Goal: Task Accomplishment & Management: Manage account settings

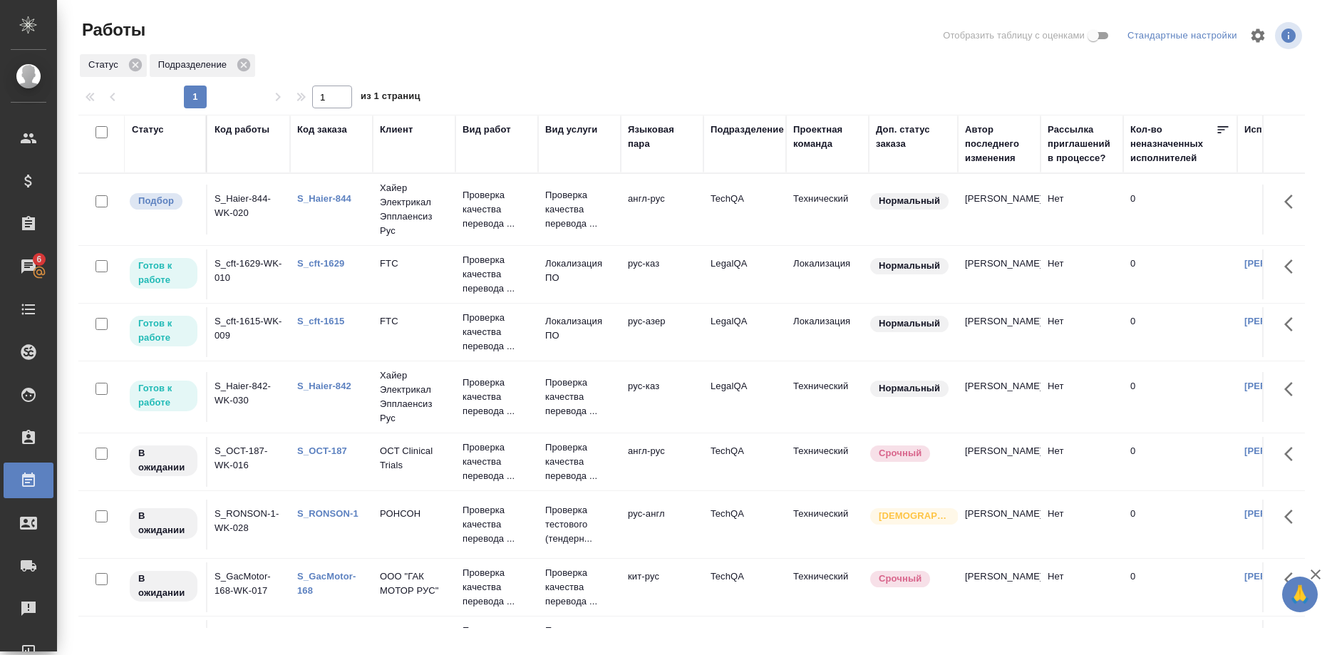
click at [325, 260] on link "S_cft-1629" at bounding box center [320, 263] width 47 height 11
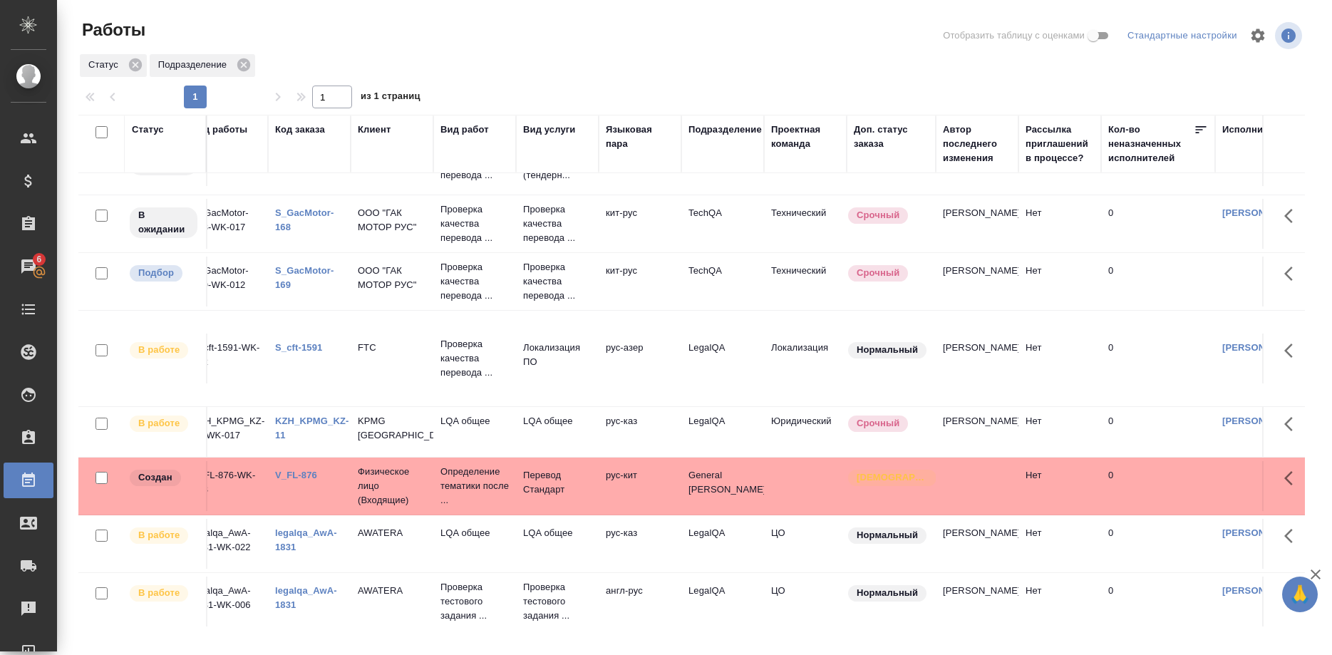
scroll to position [363, 0]
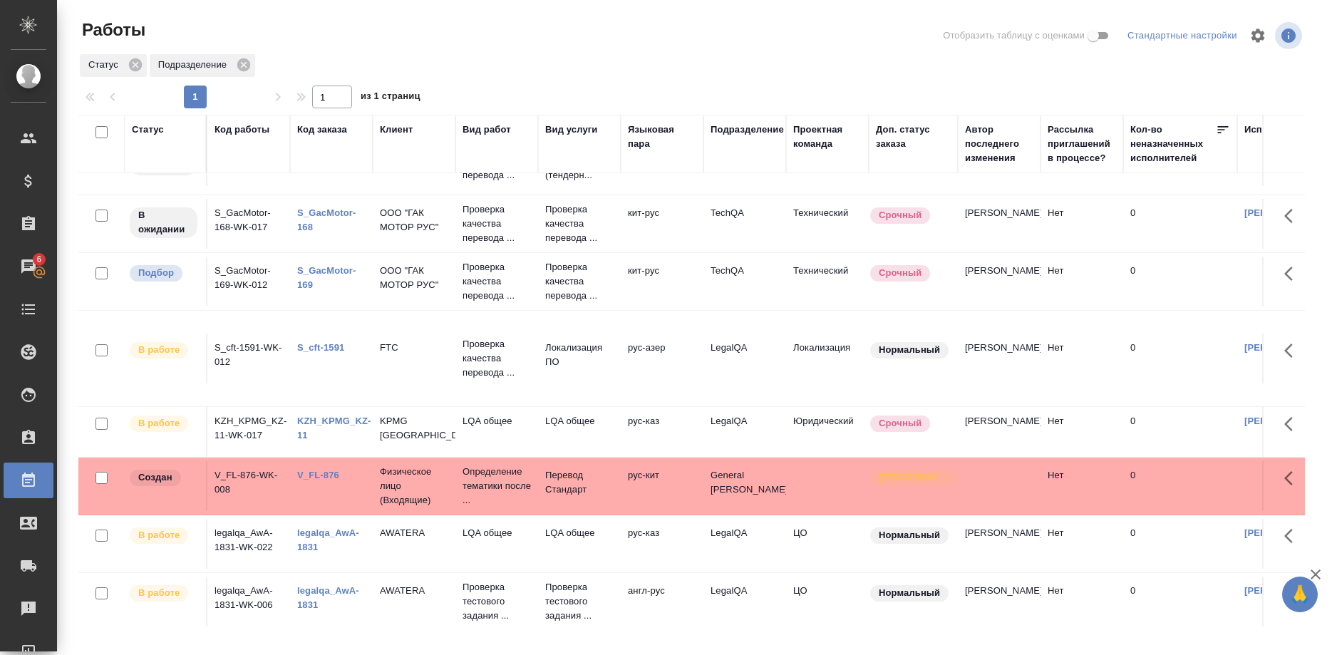
click at [321, 350] on link "S_cft-1591" at bounding box center [320, 347] width 47 height 11
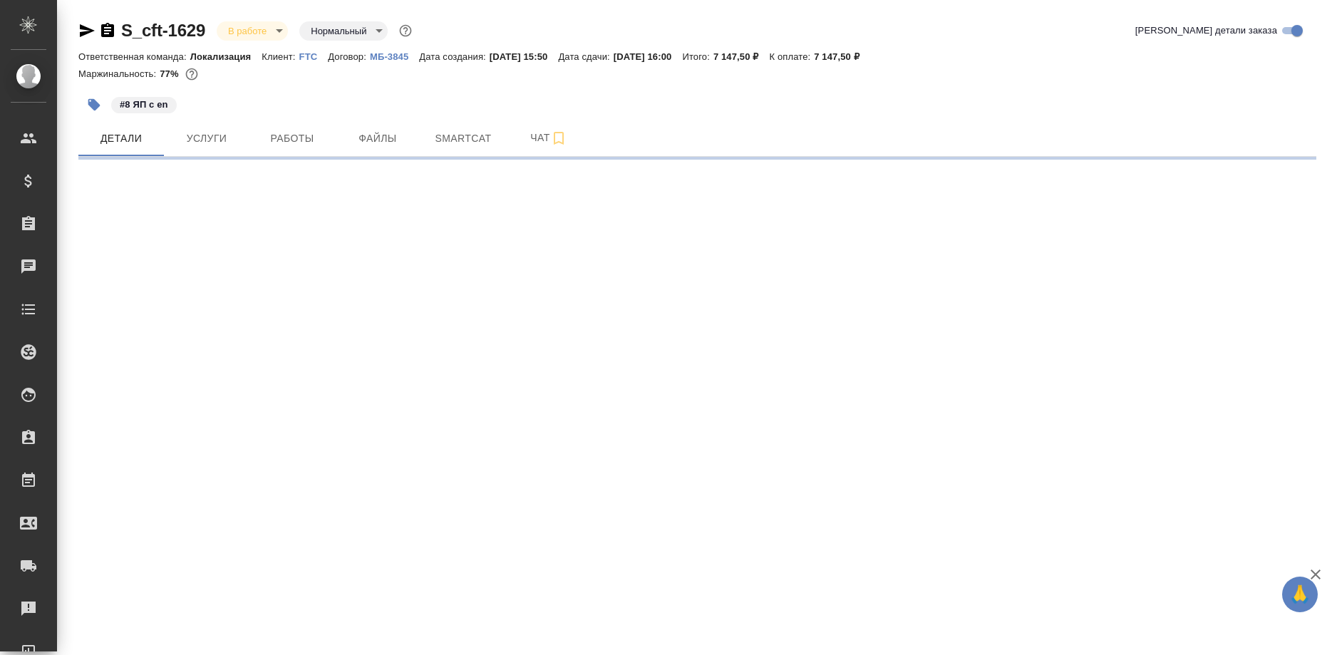
select select "RU"
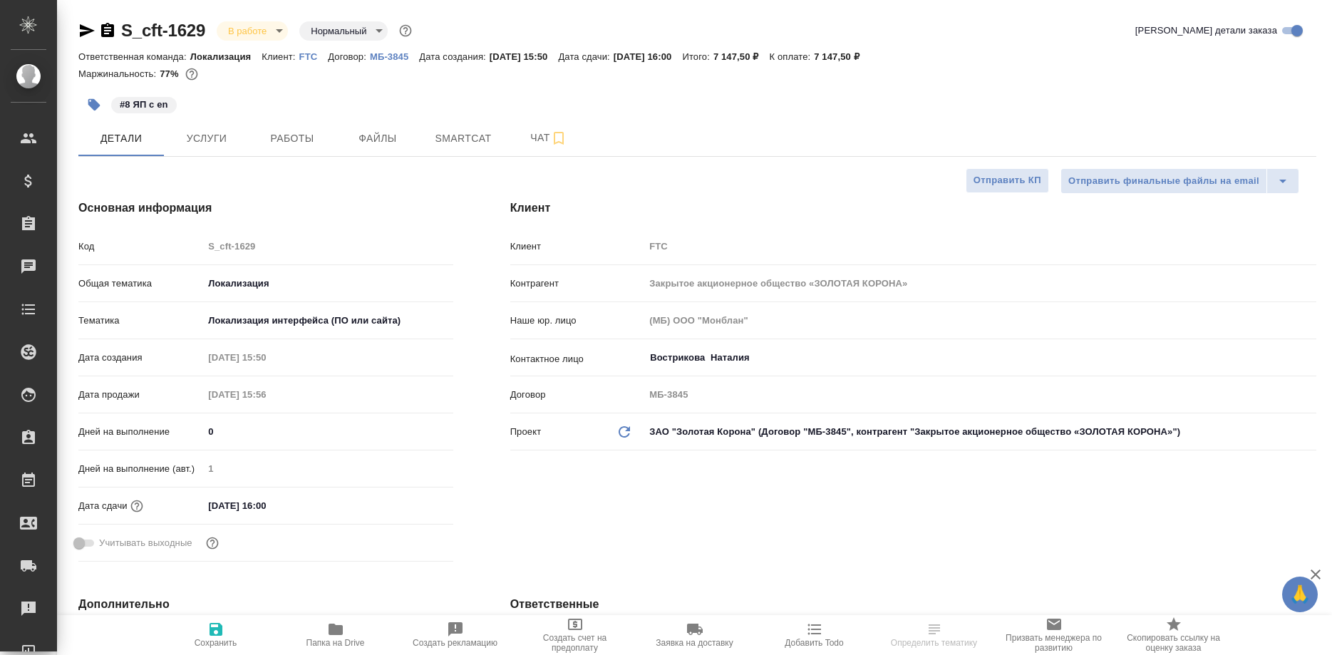
type textarea "x"
click at [473, 153] on button "Smartcat" at bounding box center [463, 138] width 86 height 36
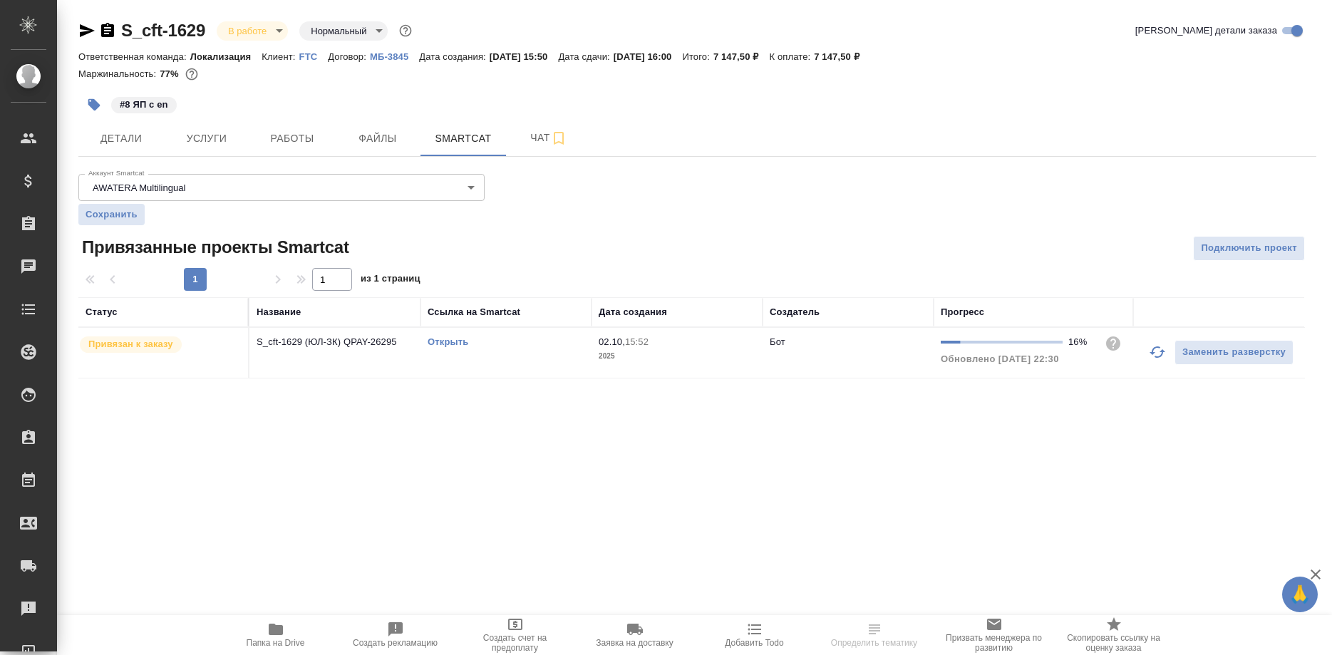
click at [453, 341] on link "Открыть" at bounding box center [448, 341] width 41 height 11
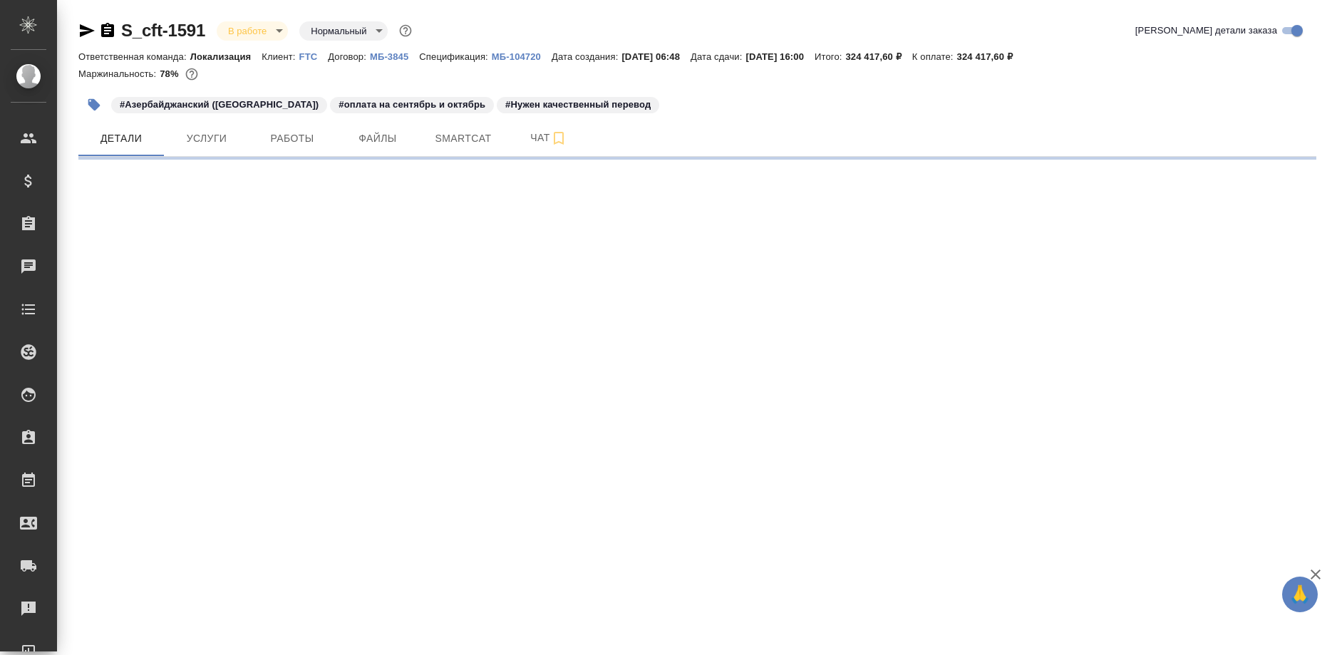
select select "RU"
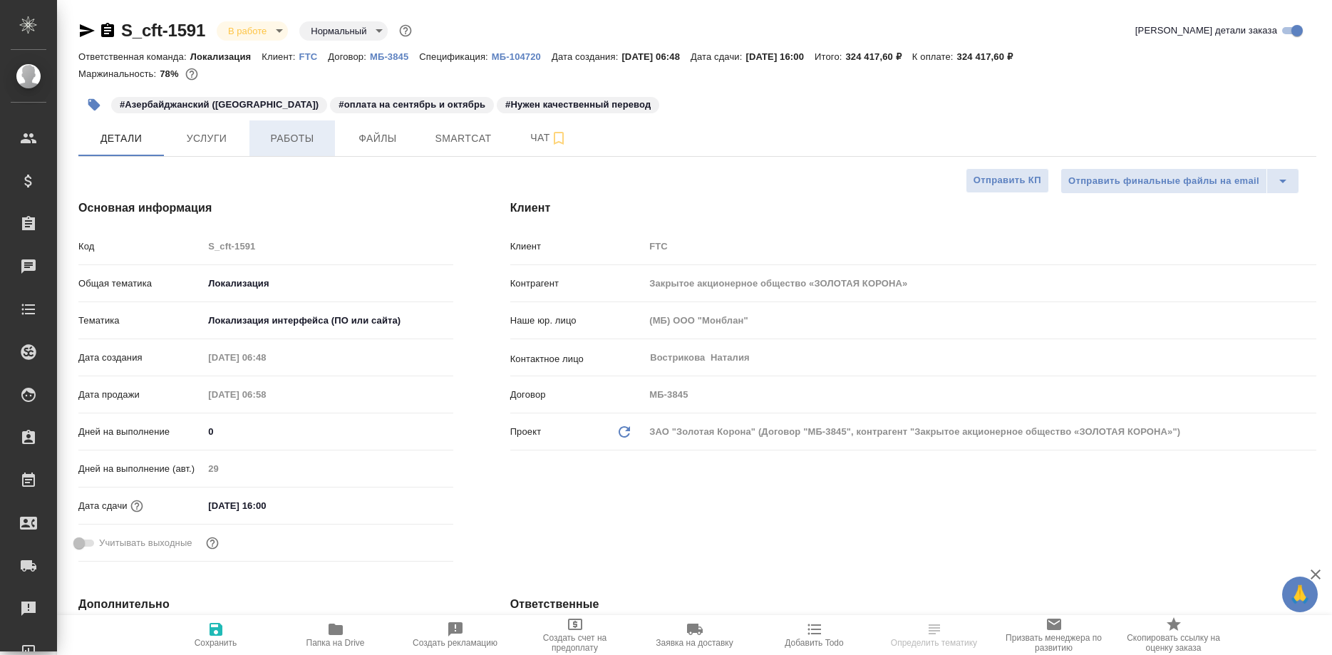
type textarea "x"
click at [287, 143] on span "Работы" at bounding box center [292, 139] width 68 height 18
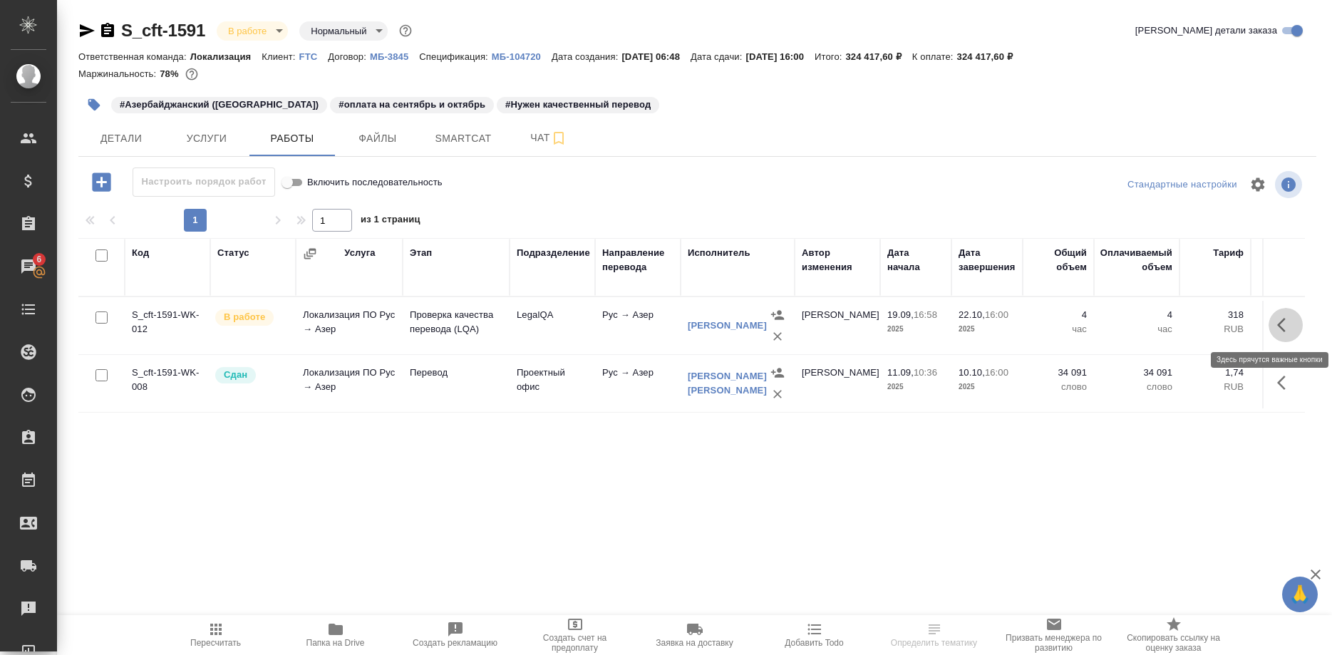
click at [1277, 324] on icon "button" at bounding box center [1285, 324] width 17 height 17
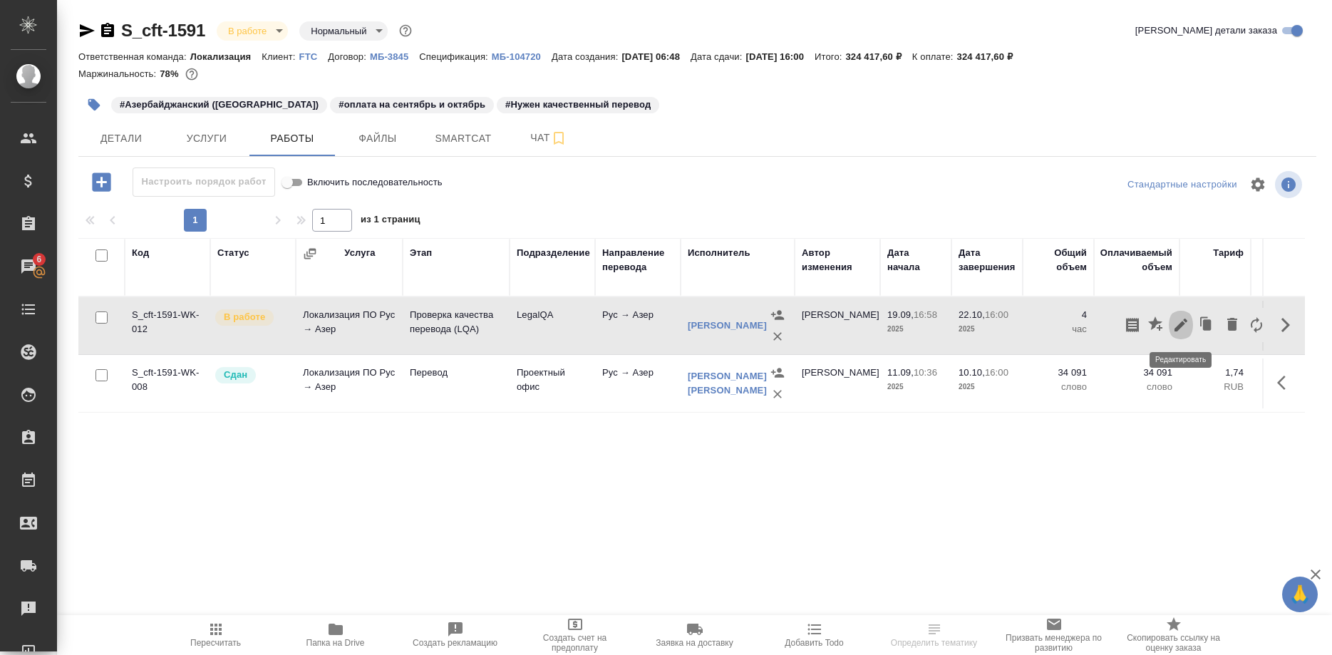
click at [1175, 326] on icon "button" at bounding box center [1180, 324] width 17 height 17
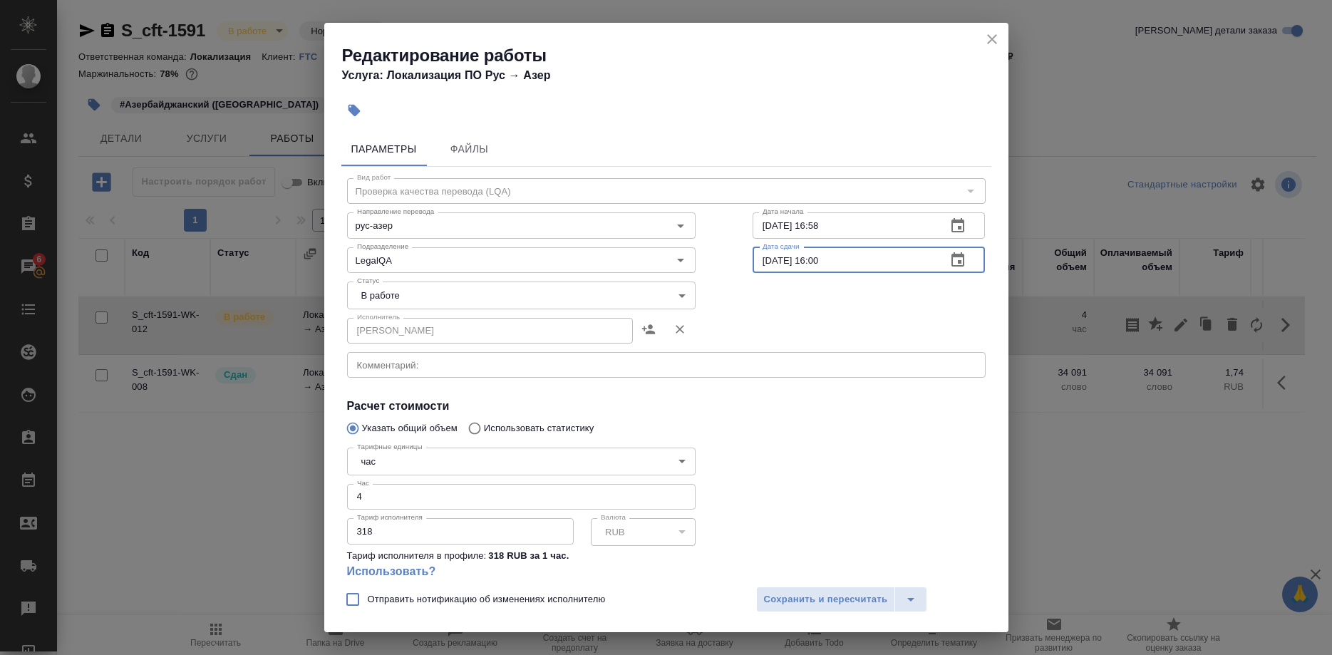
drag, startPoint x: 777, startPoint y: 260, endPoint x: 753, endPoint y: 260, distance: 23.5
click at [753, 260] on input "22.10.2025 16:00" at bounding box center [844, 260] width 183 height 26
type input "30.09.2025 16:00"
click at [549, 296] on body "🙏 .cls-1 fill:#fff; AWATERA Shirina Sabina Клиенты Спецификации Заказы 6 Чаты T…" at bounding box center [666, 327] width 1332 height 655
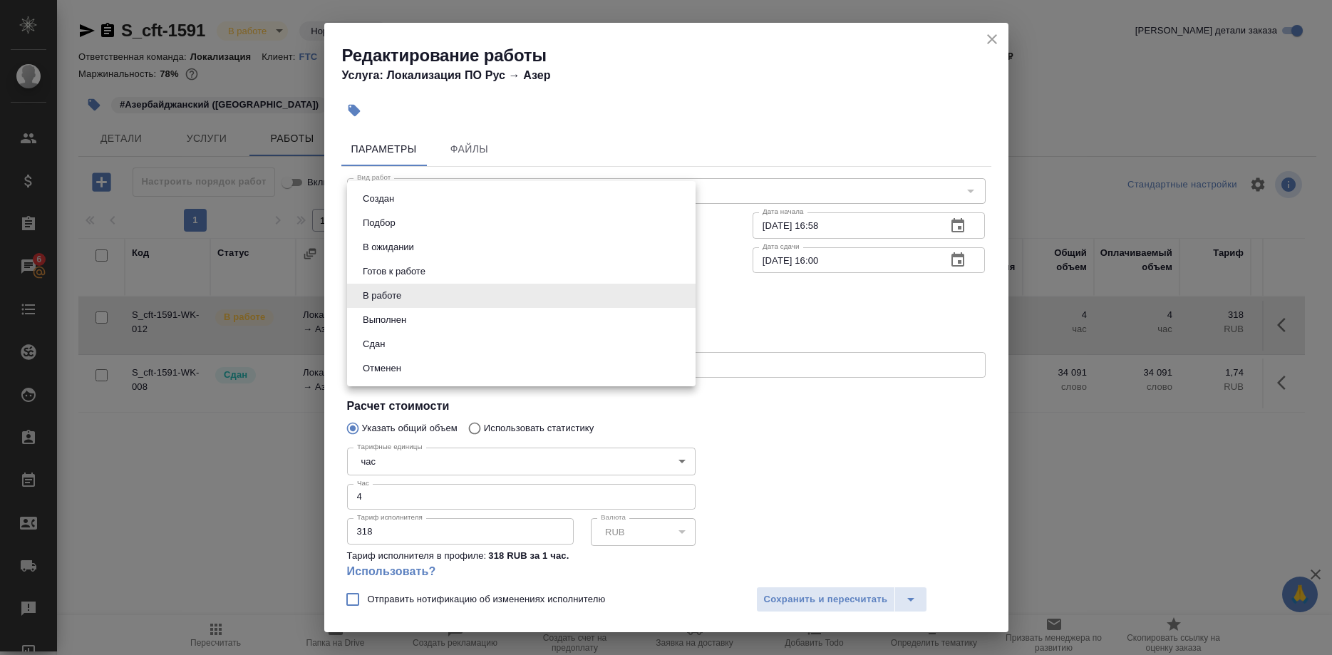
click at [430, 339] on li "Сдан" at bounding box center [521, 344] width 349 height 24
type input "closed"
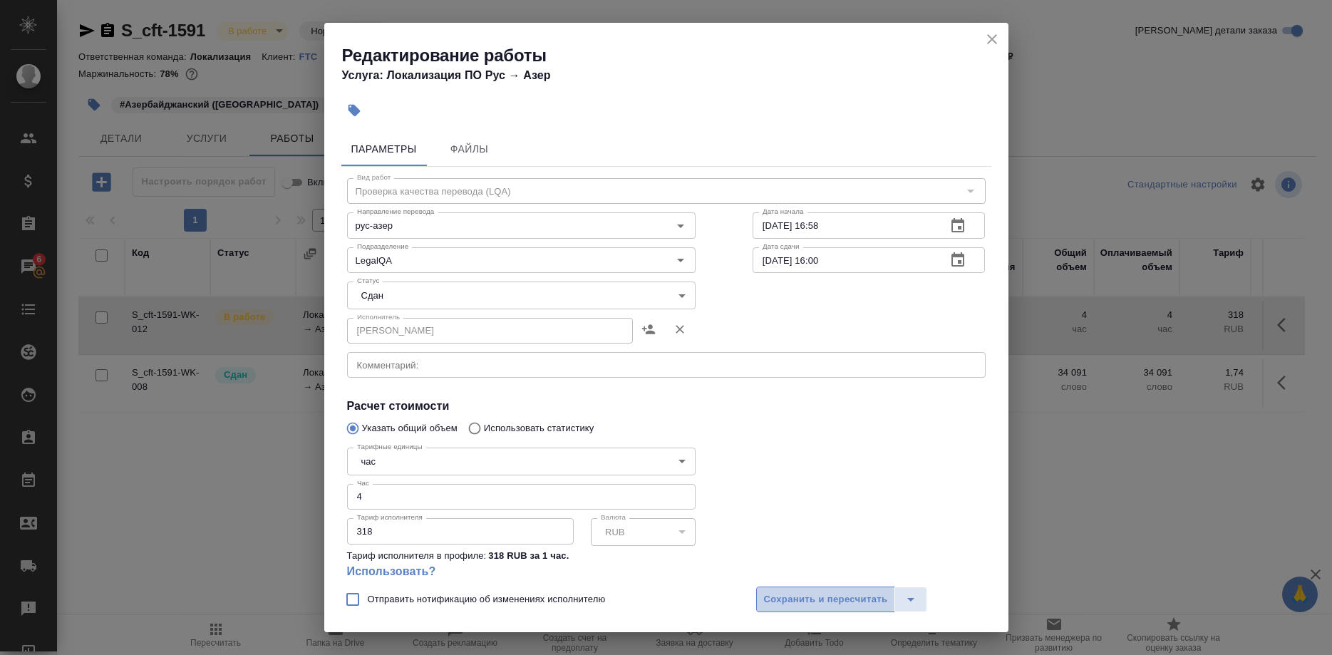
click at [772, 589] on button "Сохранить и пересчитать" at bounding box center [826, 600] width 140 height 26
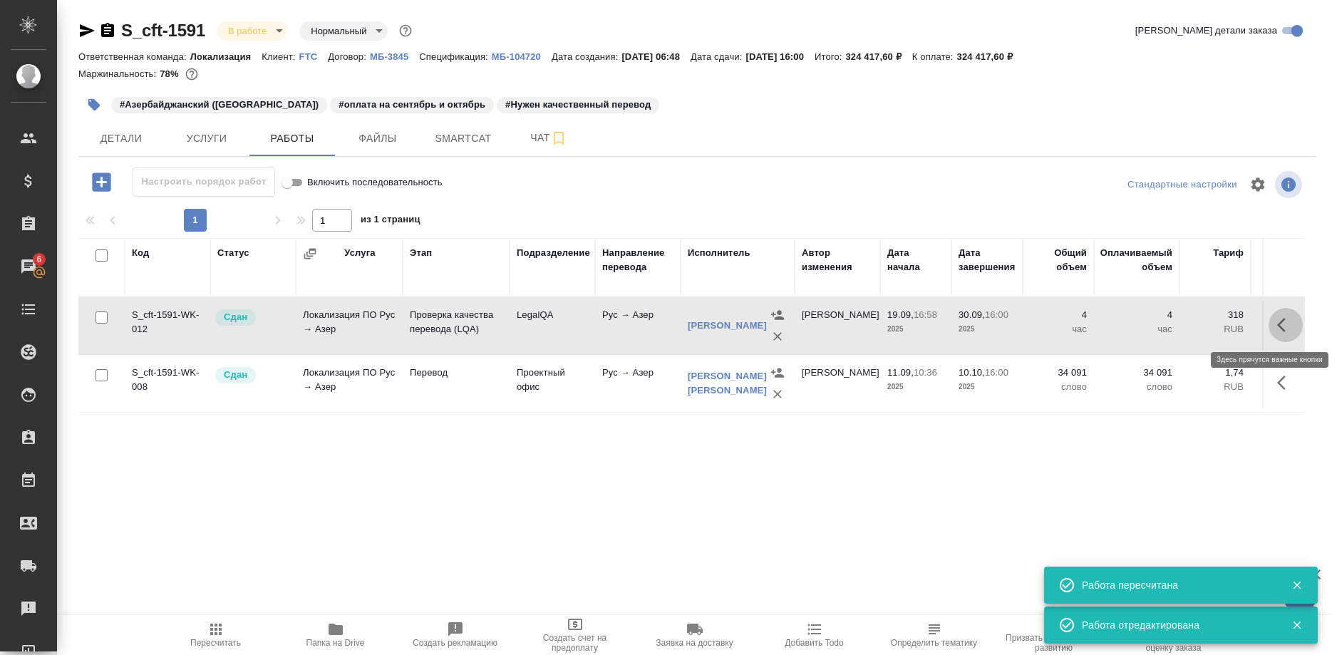
click at [1279, 326] on icon "button" at bounding box center [1281, 325] width 9 height 14
click at [1202, 324] on icon "button" at bounding box center [1207, 325] width 20 height 20
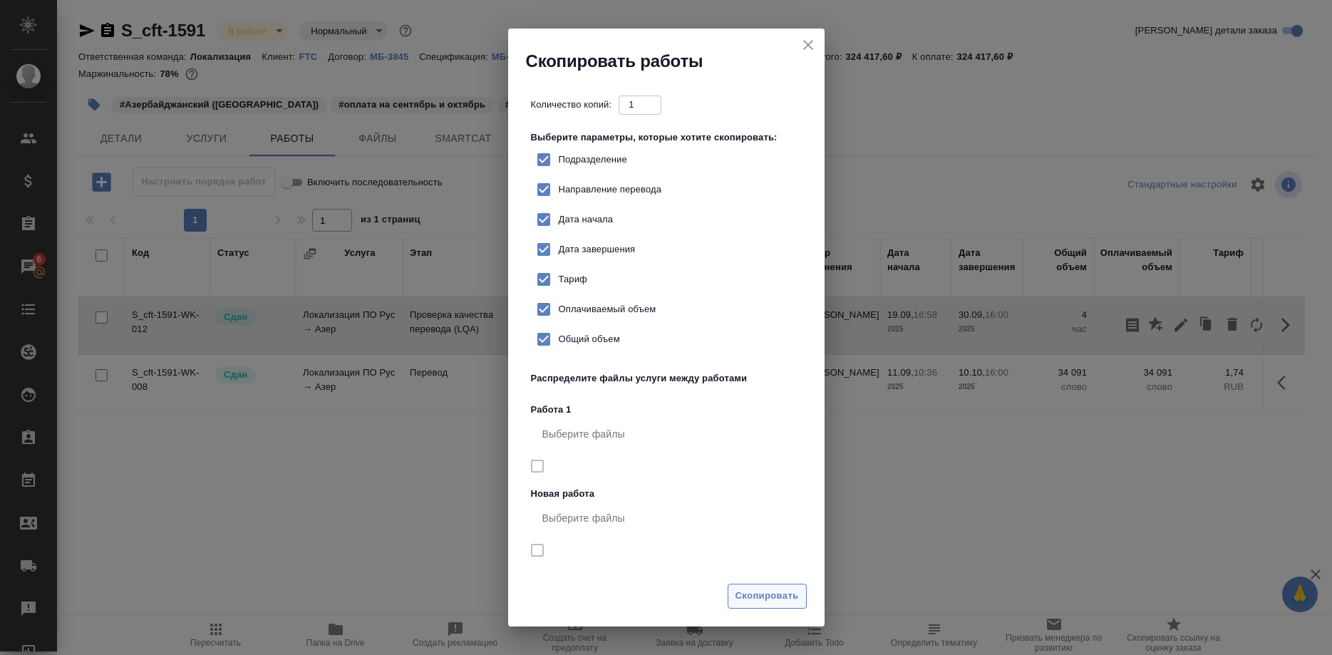
click at [772, 595] on span "Скопировать" at bounding box center [767, 596] width 63 height 16
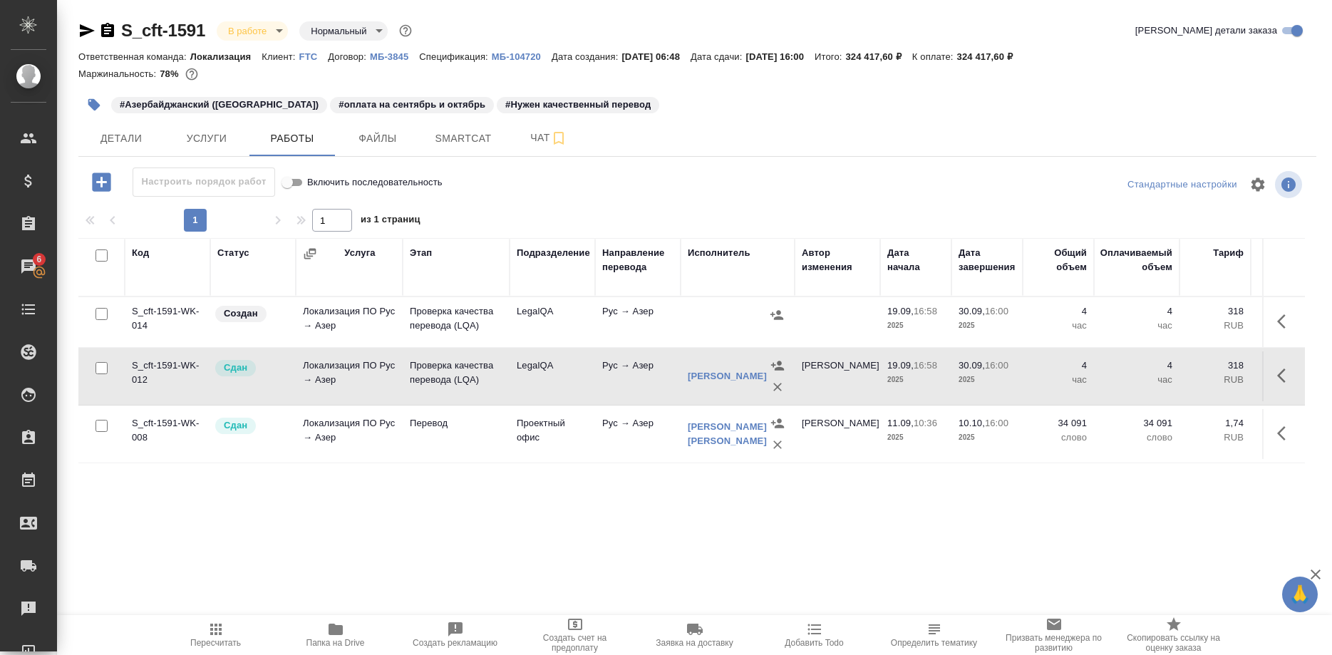
click at [1163, 512] on div "Код Статус Услуга Этап Подразделение Направление перевода Исполнитель Автор изм…" at bounding box center [691, 398] width 1227 height 321
click at [1274, 321] on button "button" at bounding box center [1286, 321] width 34 height 34
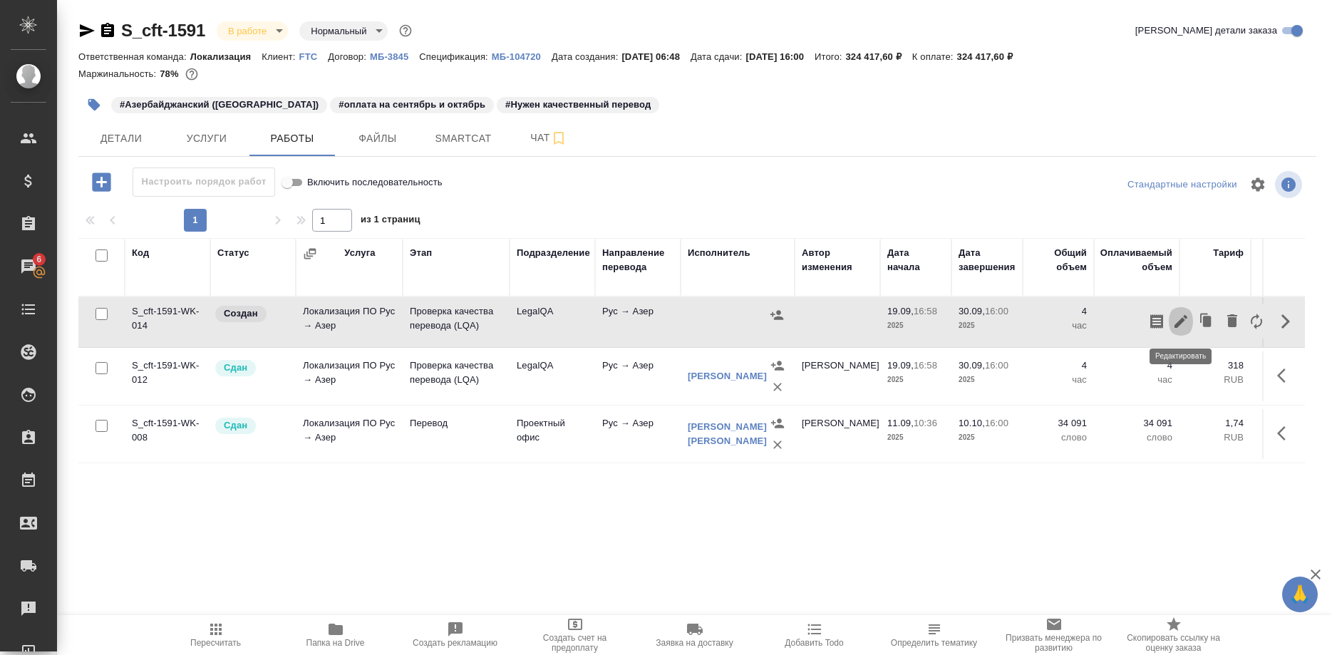
click at [1182, 324] on icon "button" at bounding box center [1180, 321] width 17 height 17
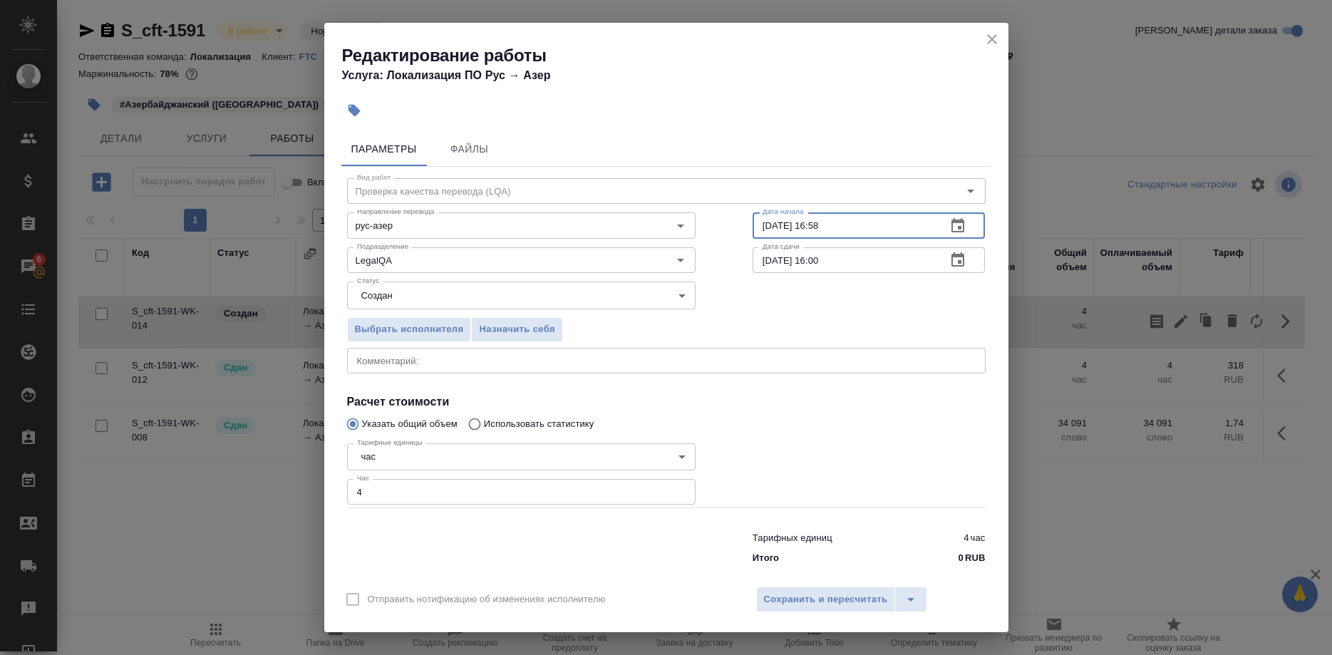
click at [762, 234] on input "19.09.2025 16:58" at bounding box center [844, 225] width 183 height 26
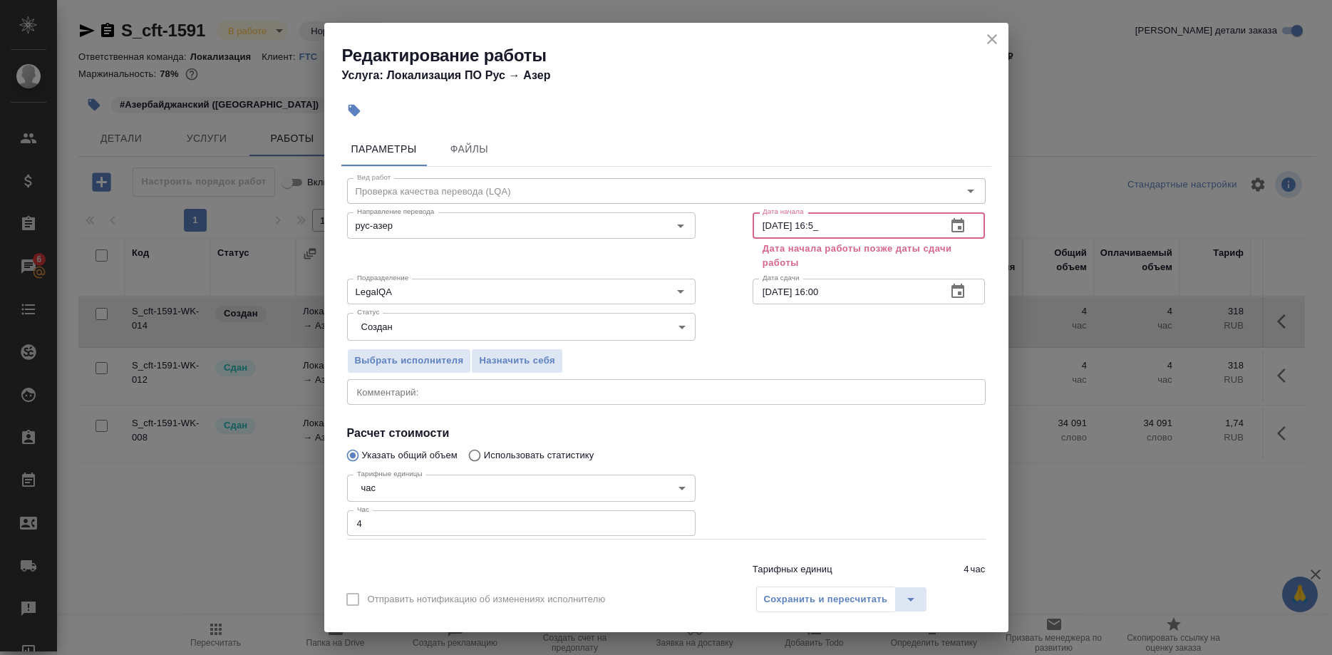
click at [842, 230] on input "01.10.2025 16:5_" at bounding box center [844, 225] width 183 height 26
type input "01.10.2025 16:50"
click at [991, 36] on icon "close" at bounding box center [992, 39] width 17 height 17
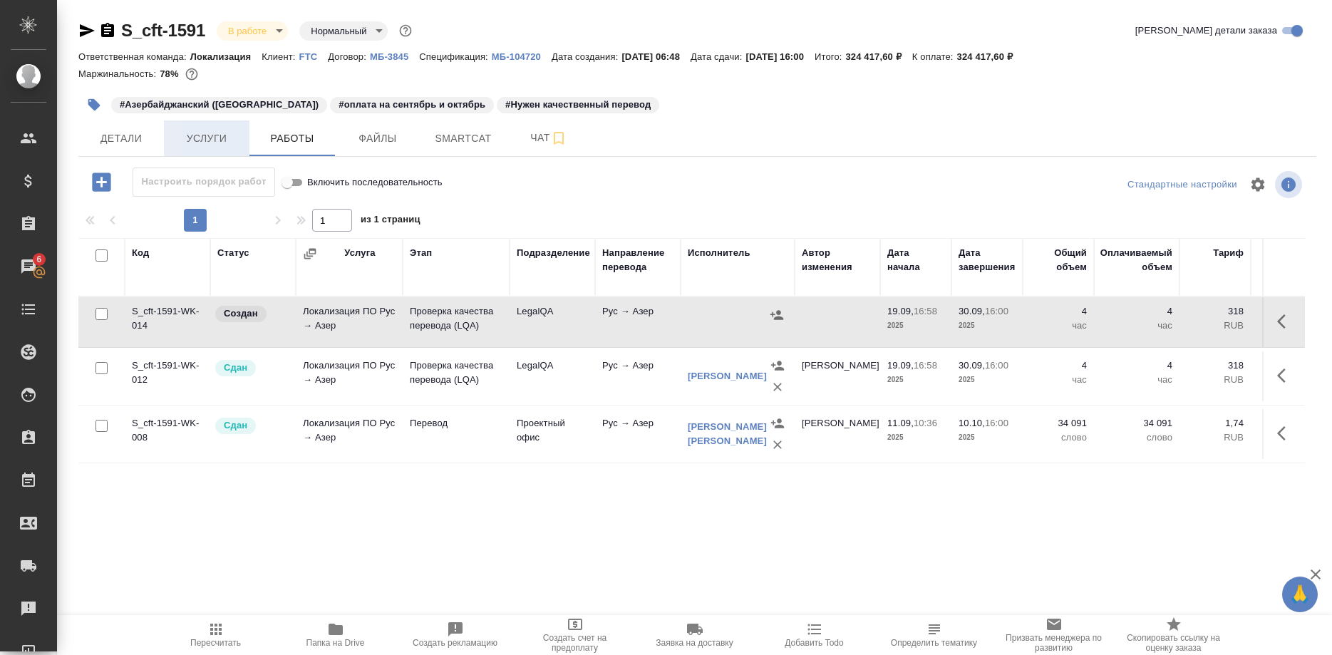
click at [187, 139] on span "Услуги" at bounding box center [206, 139] width 68 height 18
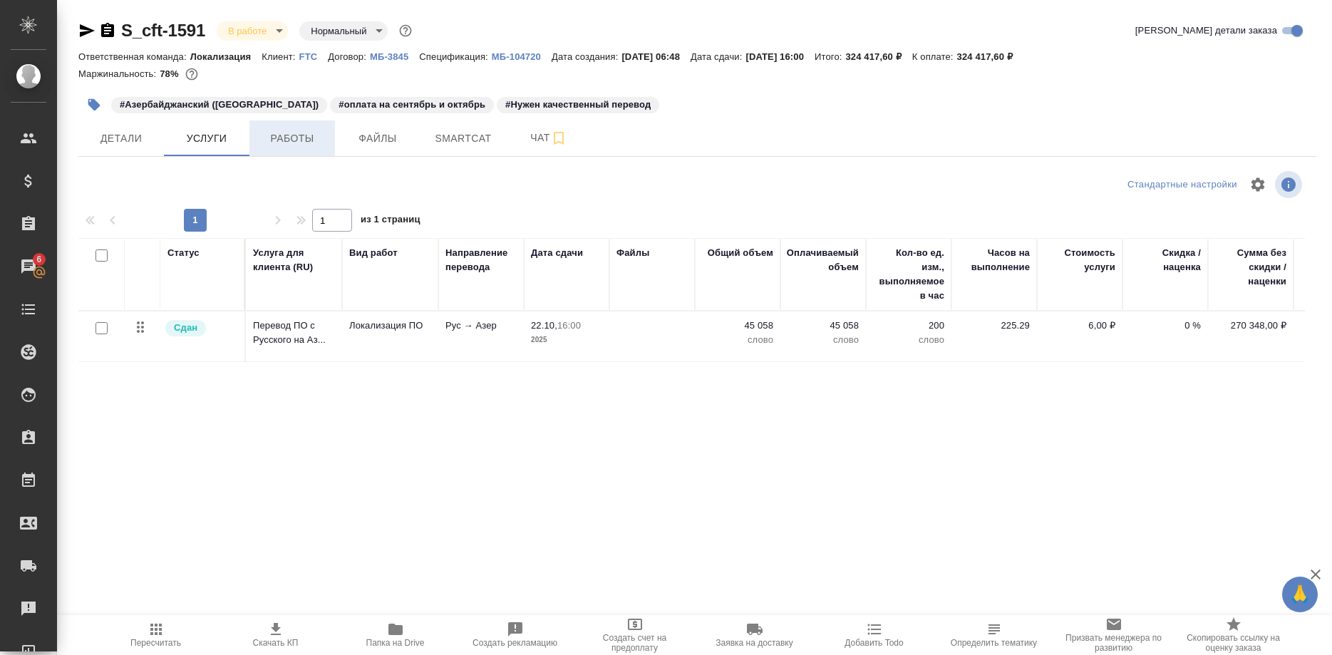
click at [305, 140] on span "Работы" at bounding box center [292, 139] width 68 height 18
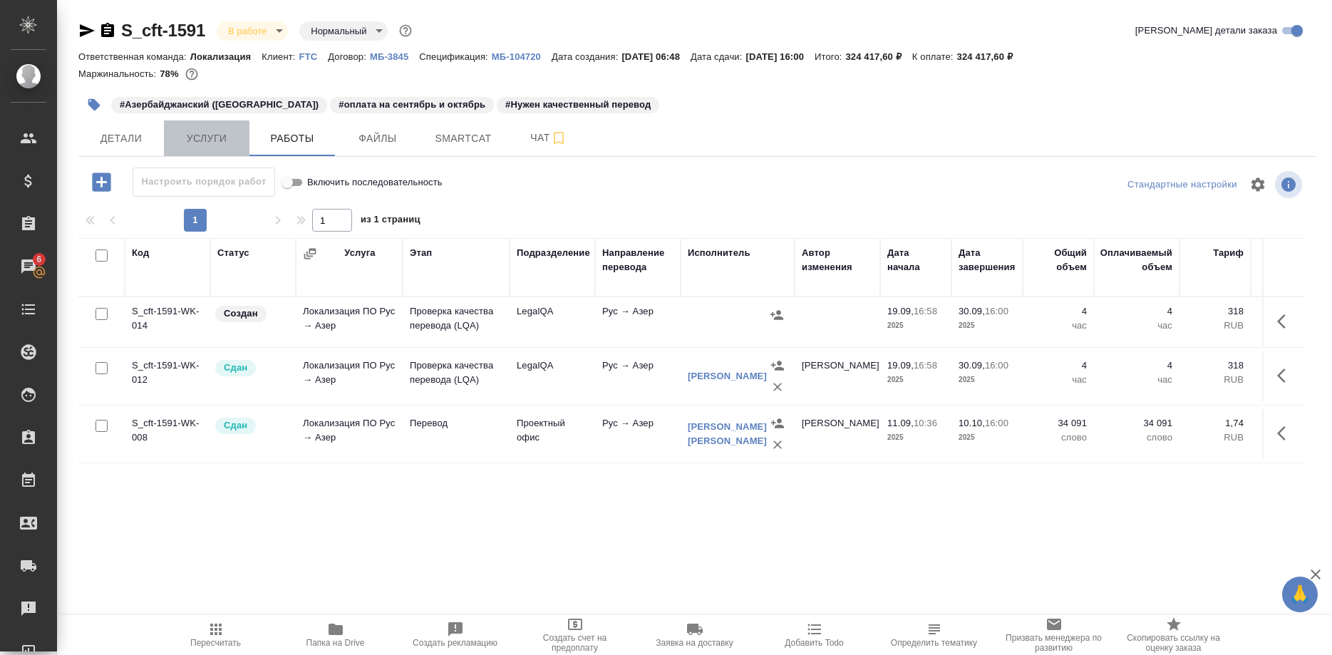
click at [213, 140] on span "Услуги" at bounding box center [206, 139] width 68 height 18
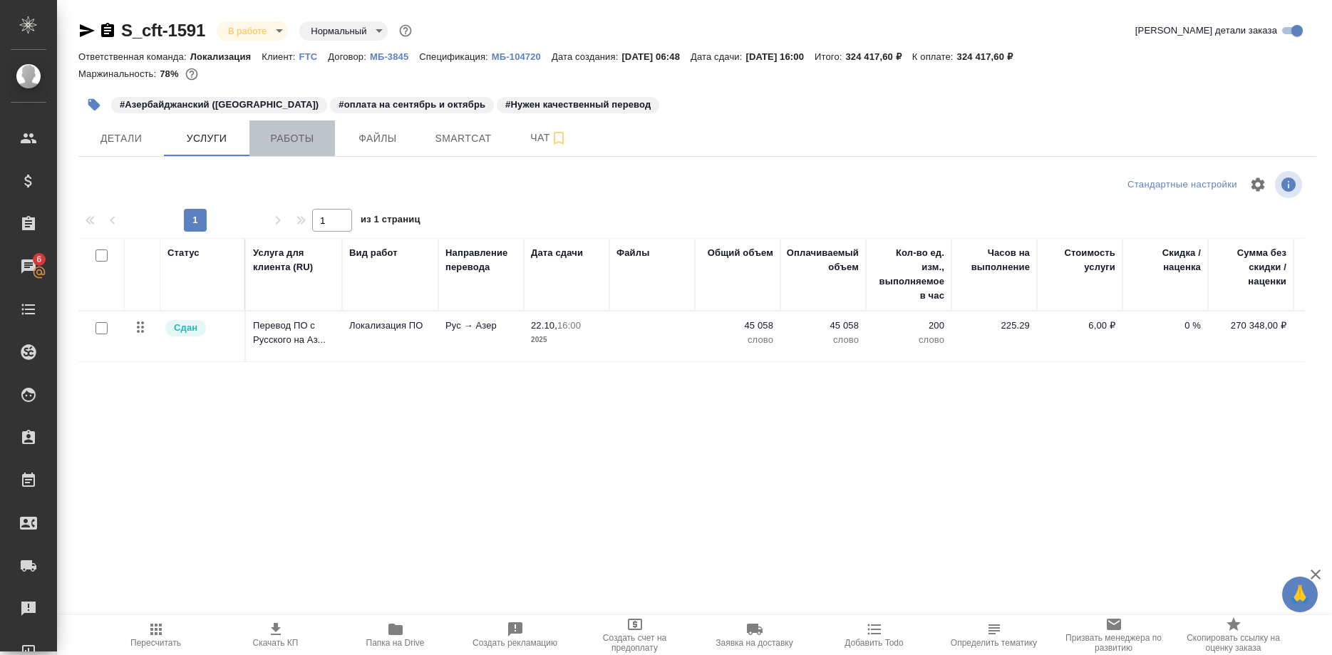
click at [283, 139] on span "Работы" at bounding box center [292, 139] width 68 height 18
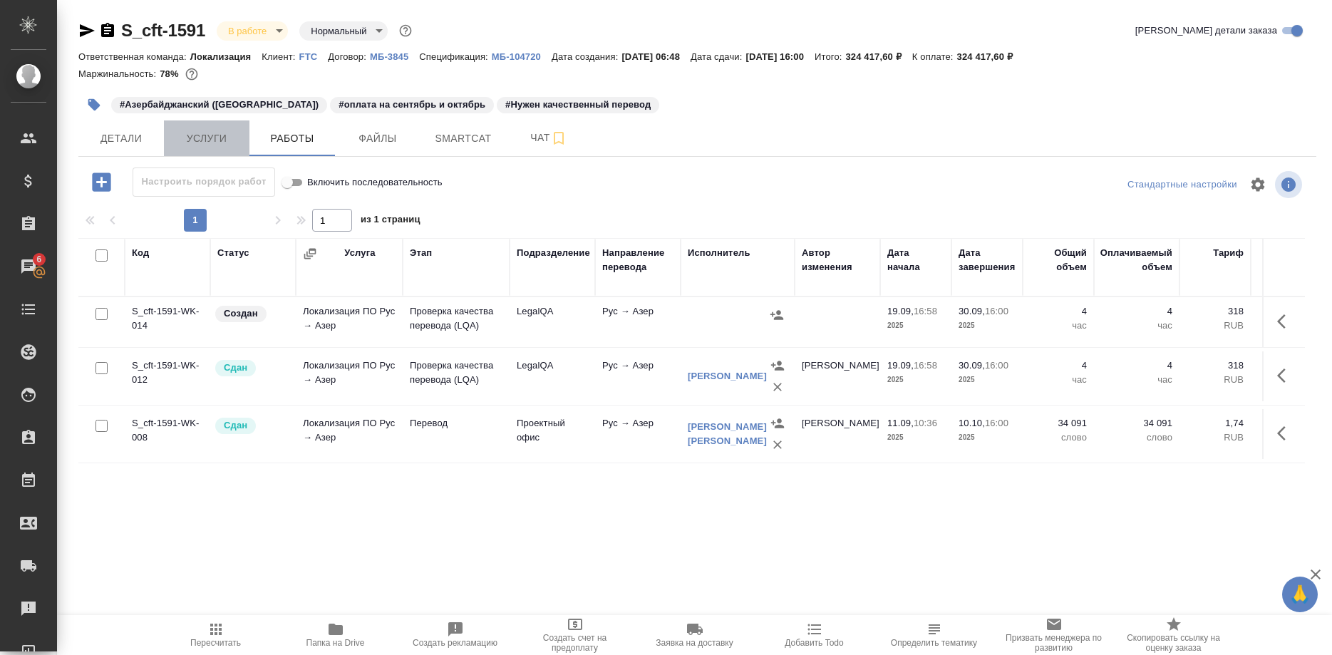
click at [212, 137] on span "Услуги" at bounding box center [206, 139] width 68 height 18
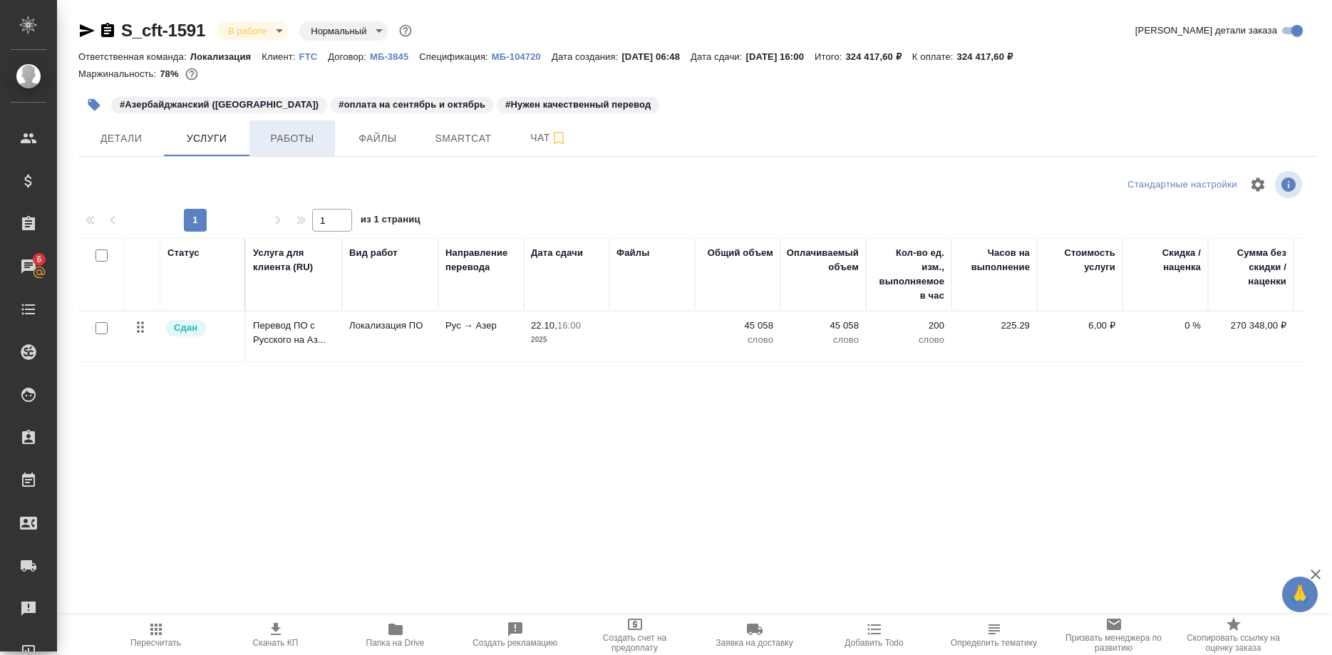
click at [302, 150] on button "Работы" at bounding box center [292, 138] width 86 height 36
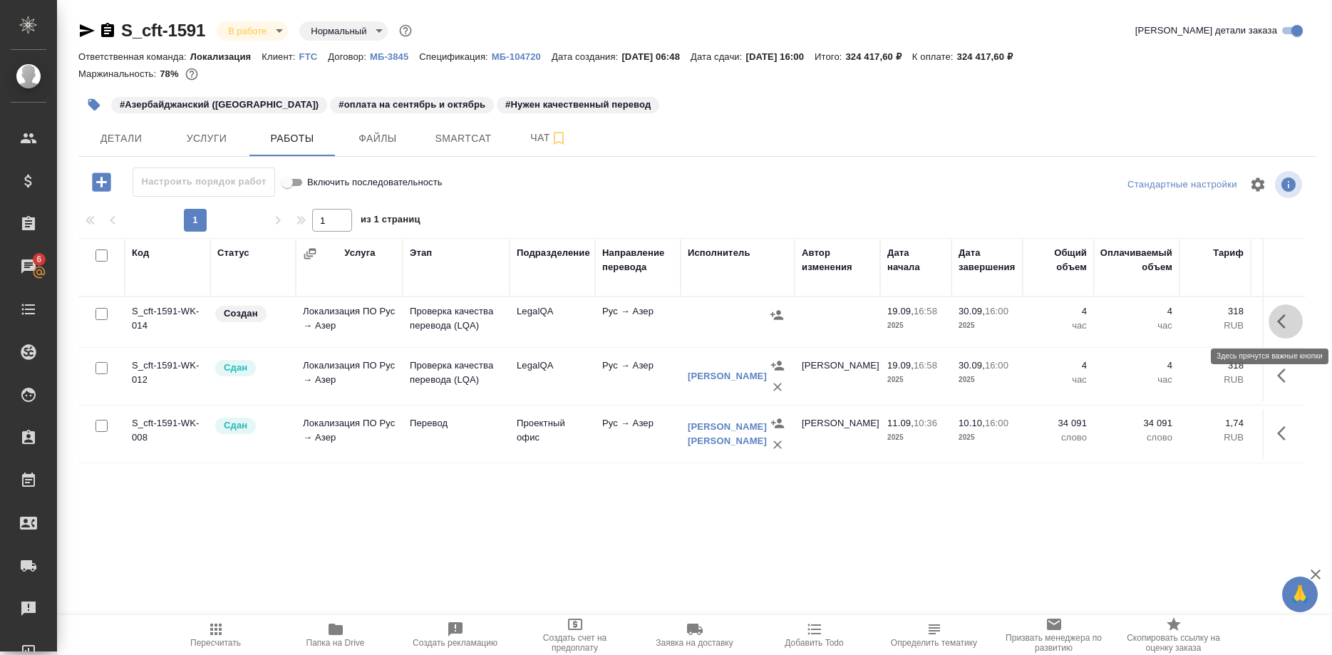
click at [1274, 324] on button "button" at bounding box center [1286, 321] width 34 height 34
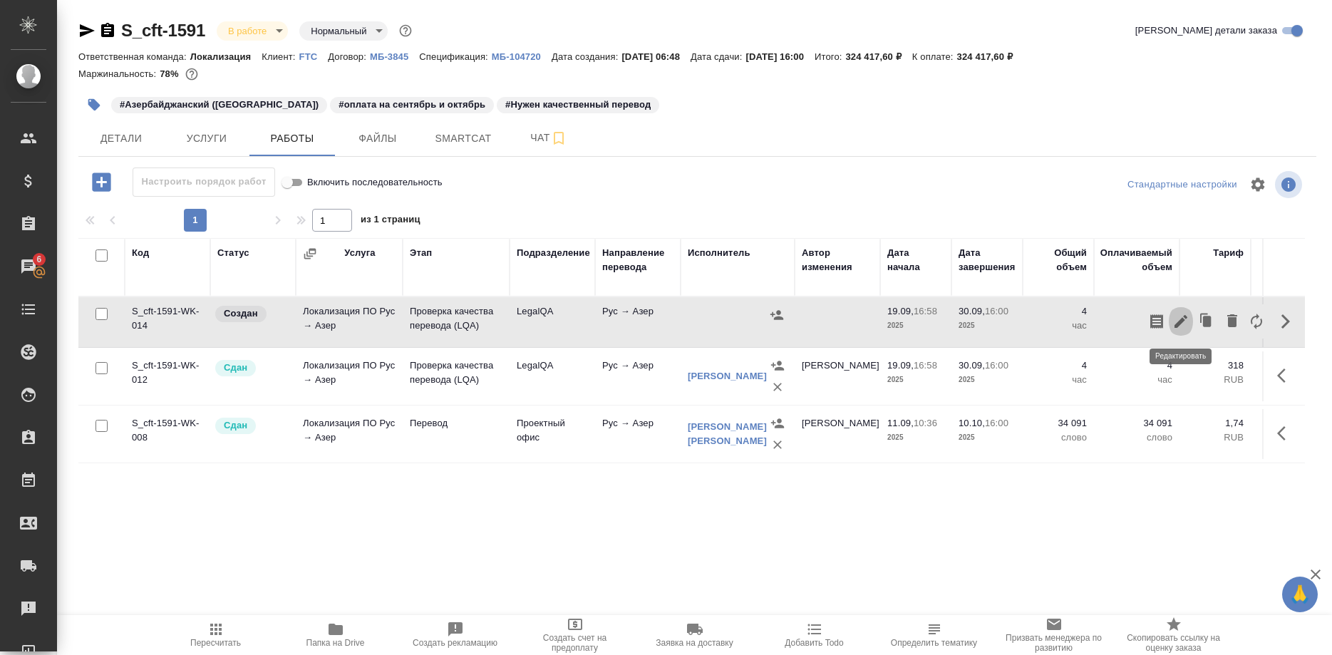
click at [1177, 326] on icon "button" at bounding box center [1181, 321] width 13 height 13
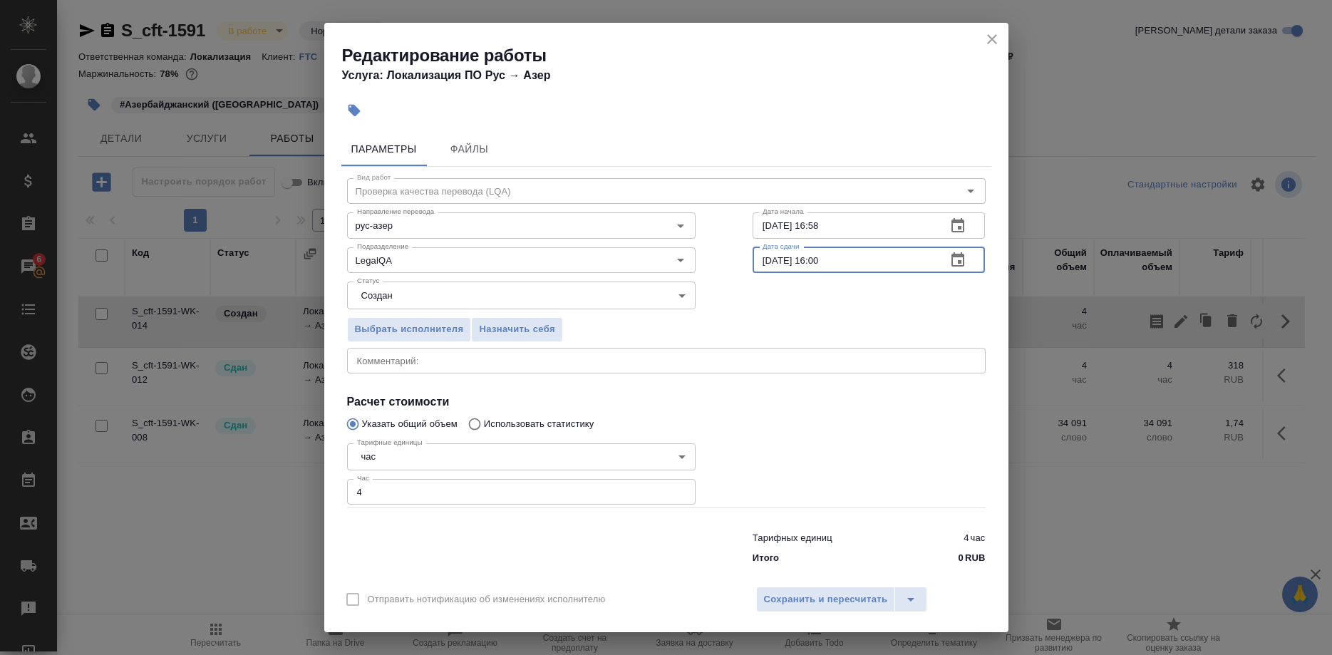
drag, startPoint x: 761, startPoint y: 267, endPoint x: 733, endPoint y: 314, distance: 54.4
click at [761, 268] on input "30.09.2025 16:00" at bounding box center [844, 260] width 183 height 26
type input "22.10.2025 16:00"
click at [765, 233] on input "19.09.2025 16:58" at bounding box center [844, 225] width 183 height 26
drag, startPoint x: 778, startPoint y: 233, endPoint x: 748, endPoint y: 232, distance: 29.9
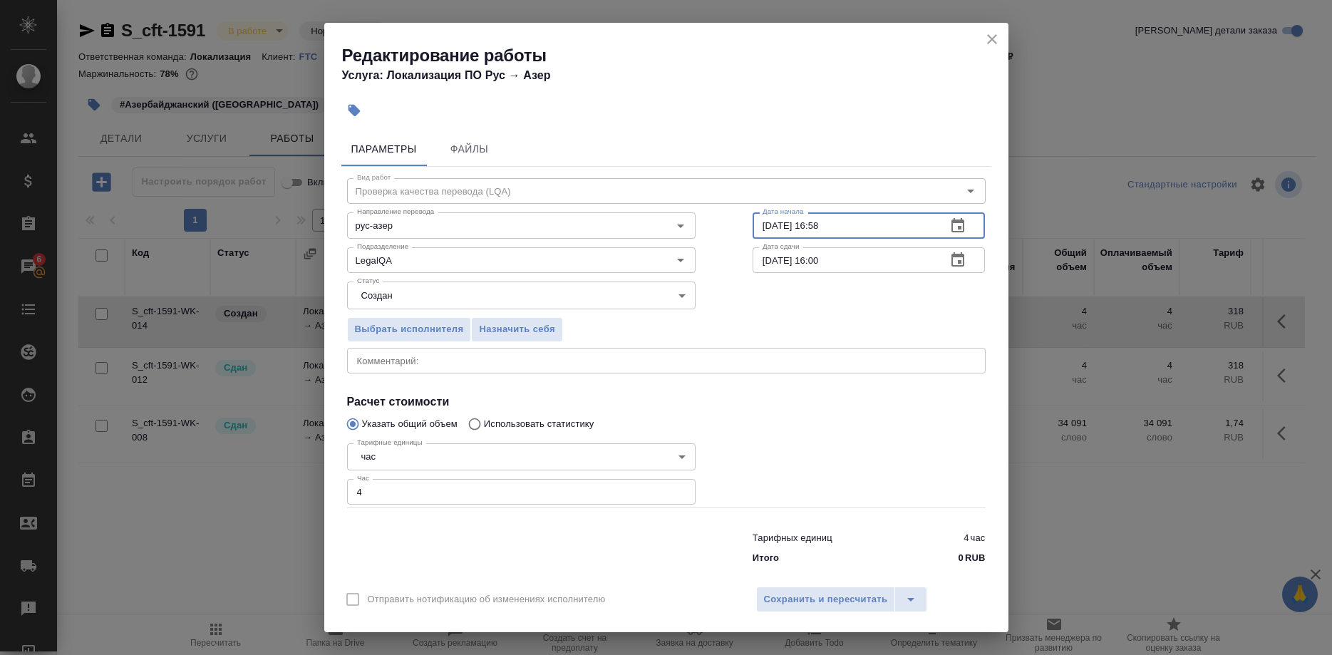
click at [753, 232] on input "19.09.2025 16:58" at bounding box center [844, 225] width 183 height 26
click at [845, 232] on input "01.10.2025 16:__" at bounding box center [844, 225] width 183 height 26
type input "01.10.2025 08:00"
click at [799, 592] on span "Сохранить и пересчитать" at bounding box center [826, 600] width 124 height 16
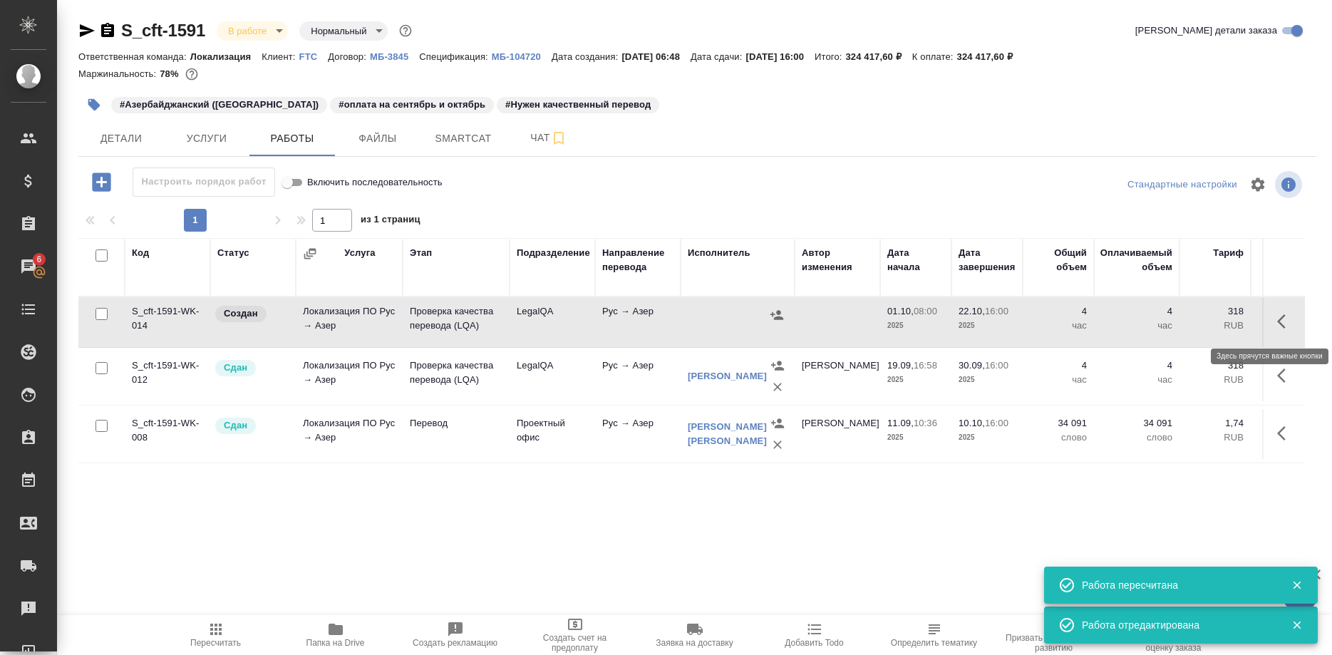
click at [1277, 318] on button "button" at bounding box center [1286, 321] width 34 height 34
click at [1180, 323] on icon "button" at bounding box center [1181, 321] width 13 height 13
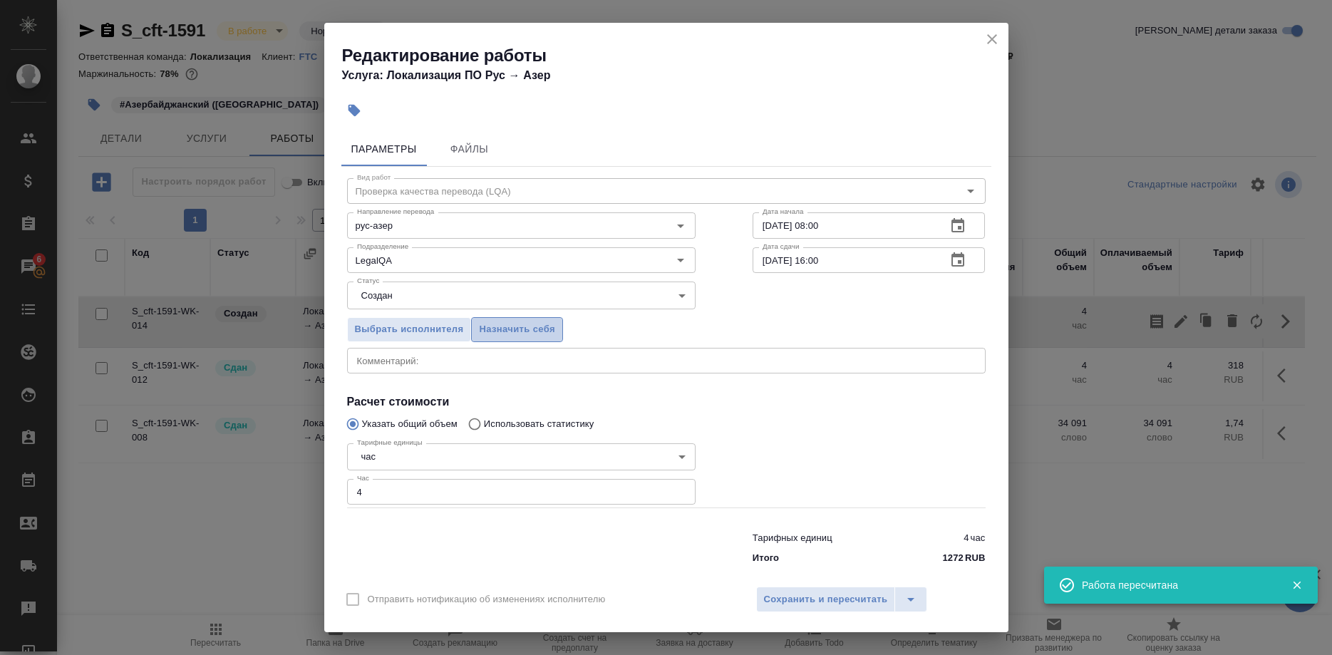
click at [512, 332] on span "Назначить себя" at bounding box center [517, 329] width 76 height 16
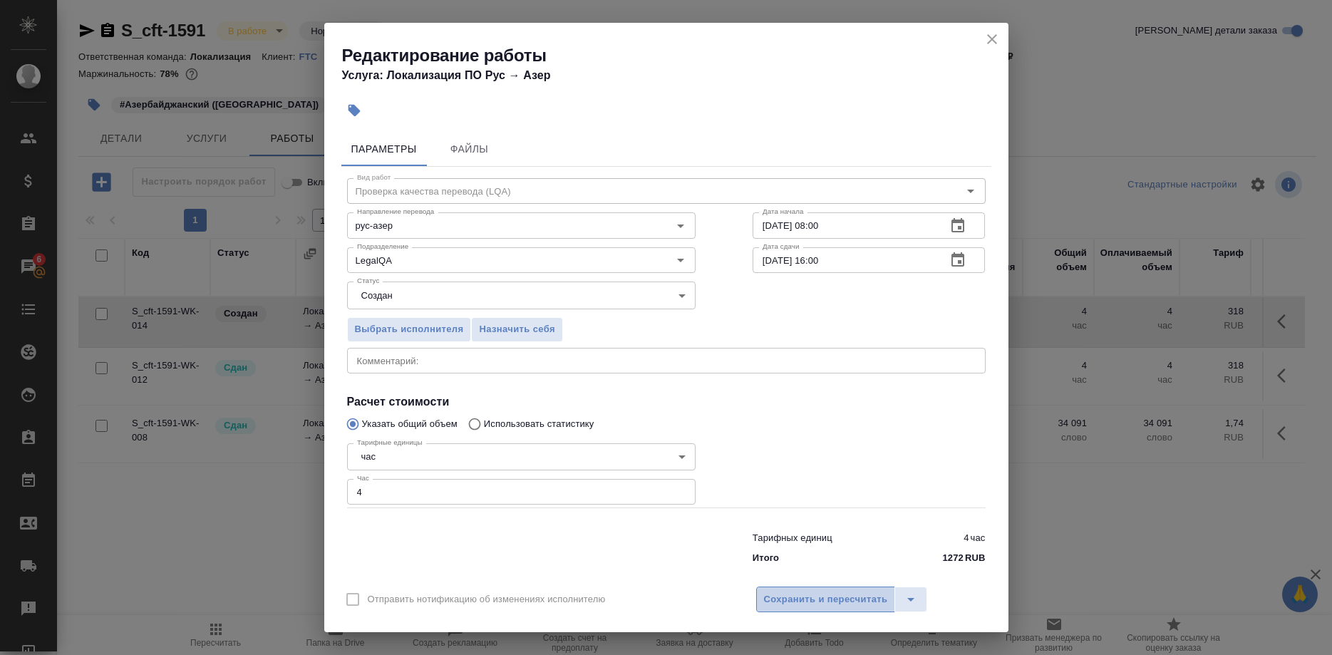
click at [768, 592] on span "Сохранить и пересчитать" at bounding box center [826, 600] width 124 height 16
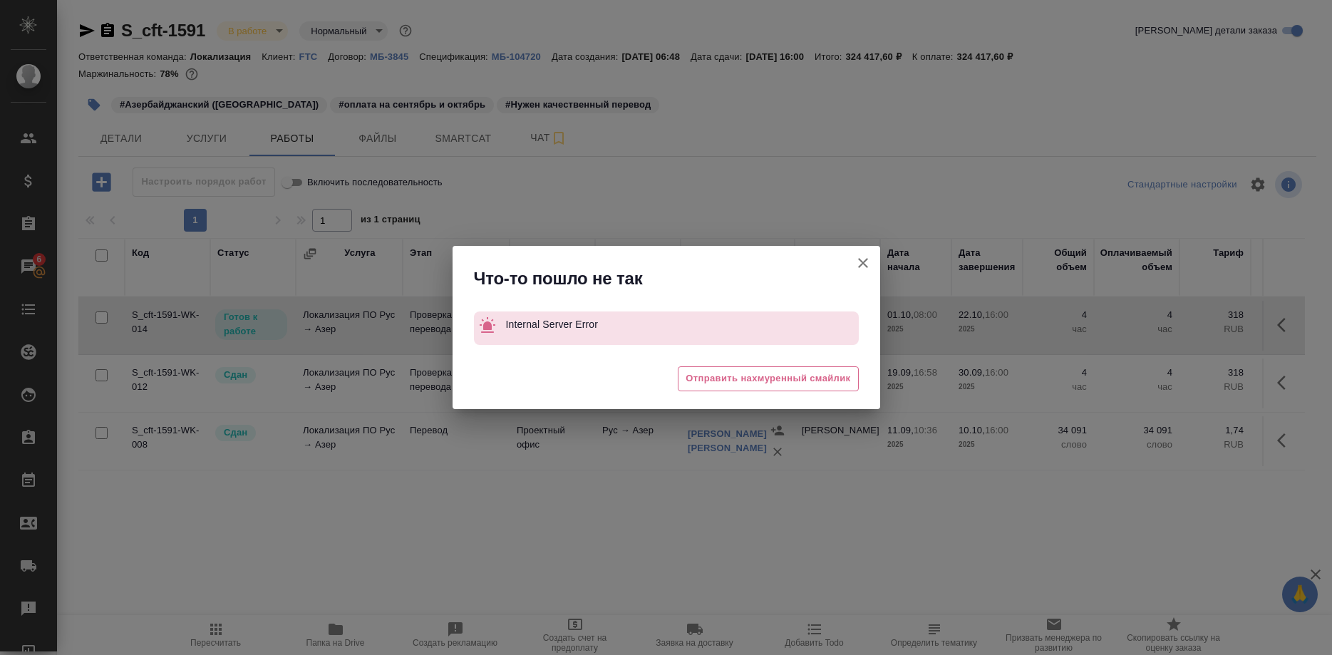
click at [856, 257] on icon "button" at bounding box center [863, 262] width 17 height 17
